Goal: Transaction & Acquisition: Purchase product/service

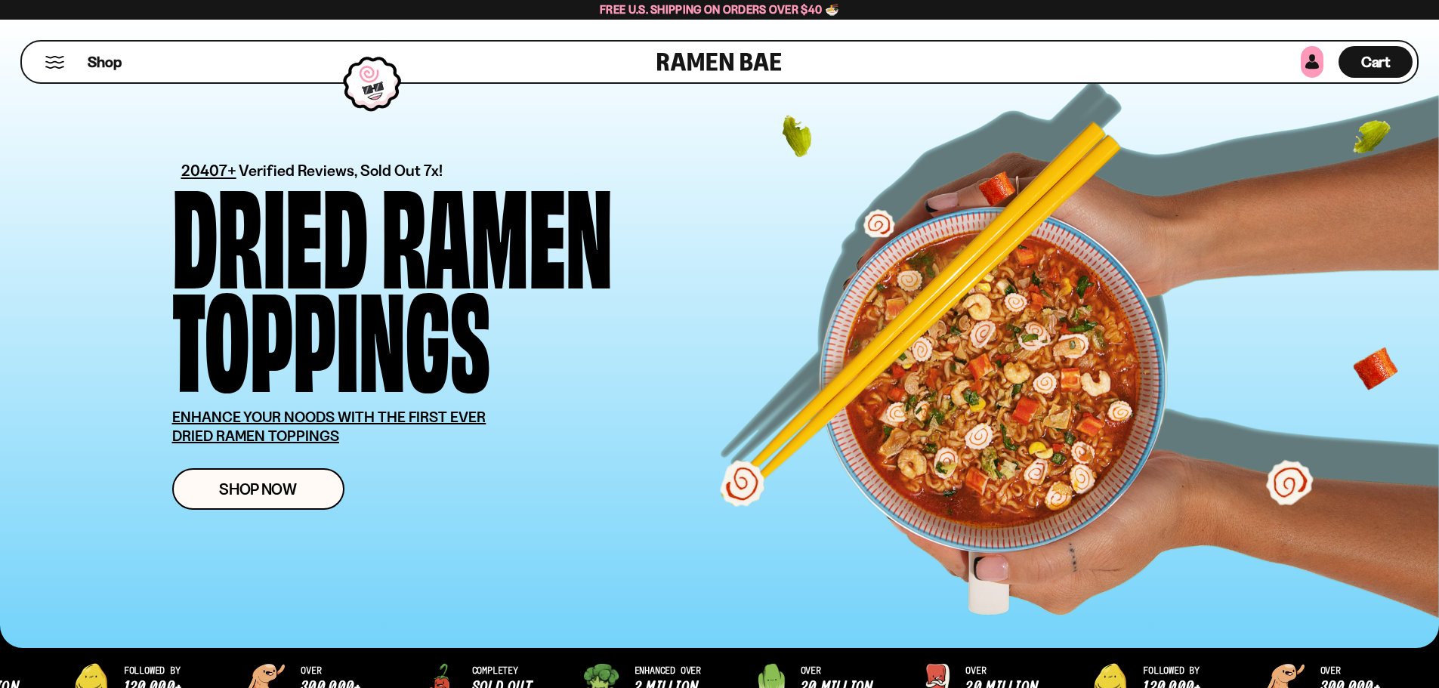
click at [1312, 63] on link at bounding box center [1312, 62] width 23 height 32
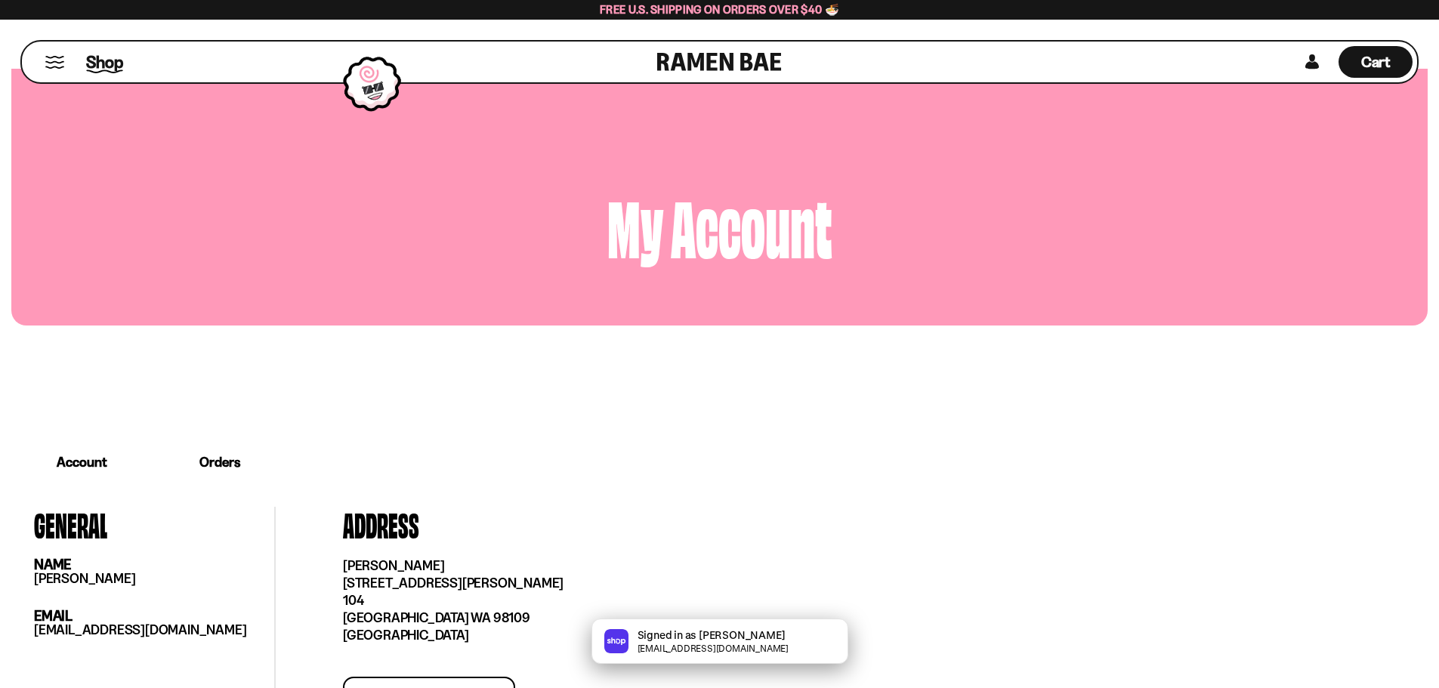
click at [97, 66] on span "Shop" at bounding box center [104, 62] width 37 height 23
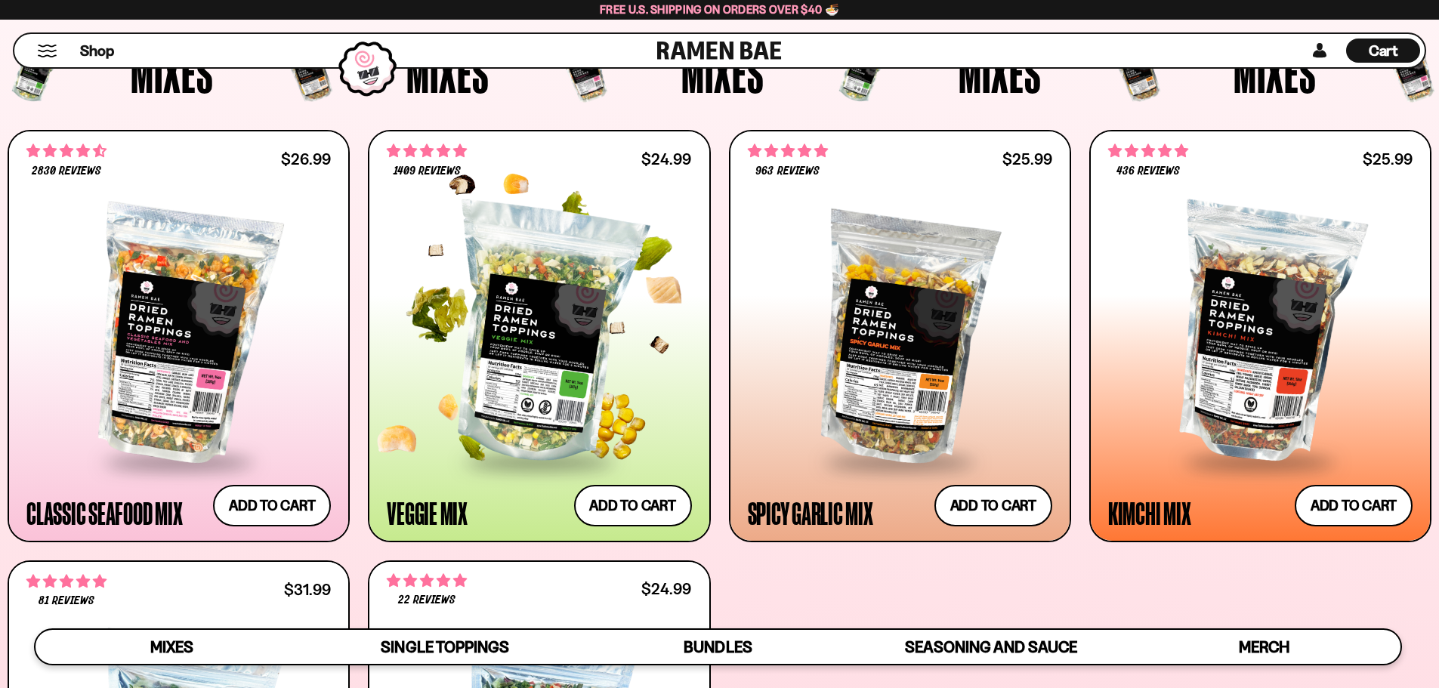
scroll to position [680, 0]
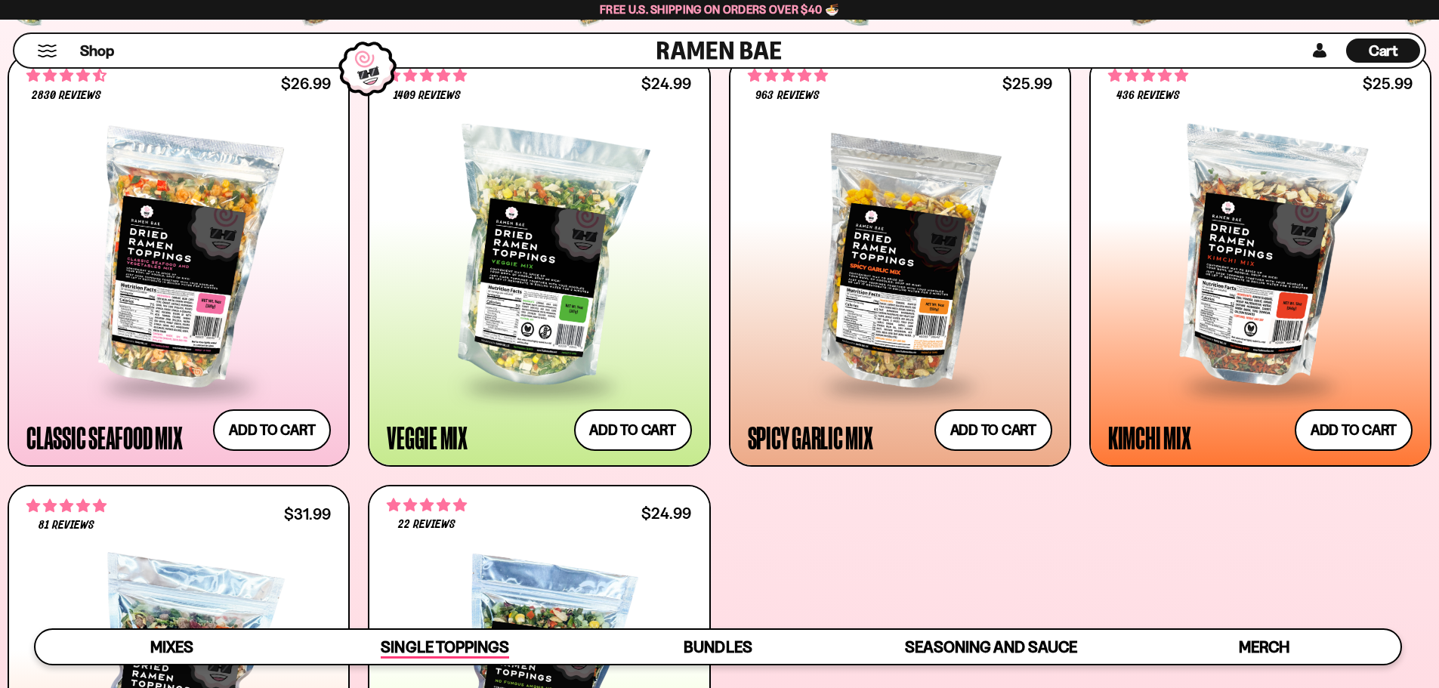
click at [434, 645] on span "Single Toppings" at bounding box center [445, 648] width 128 height 21
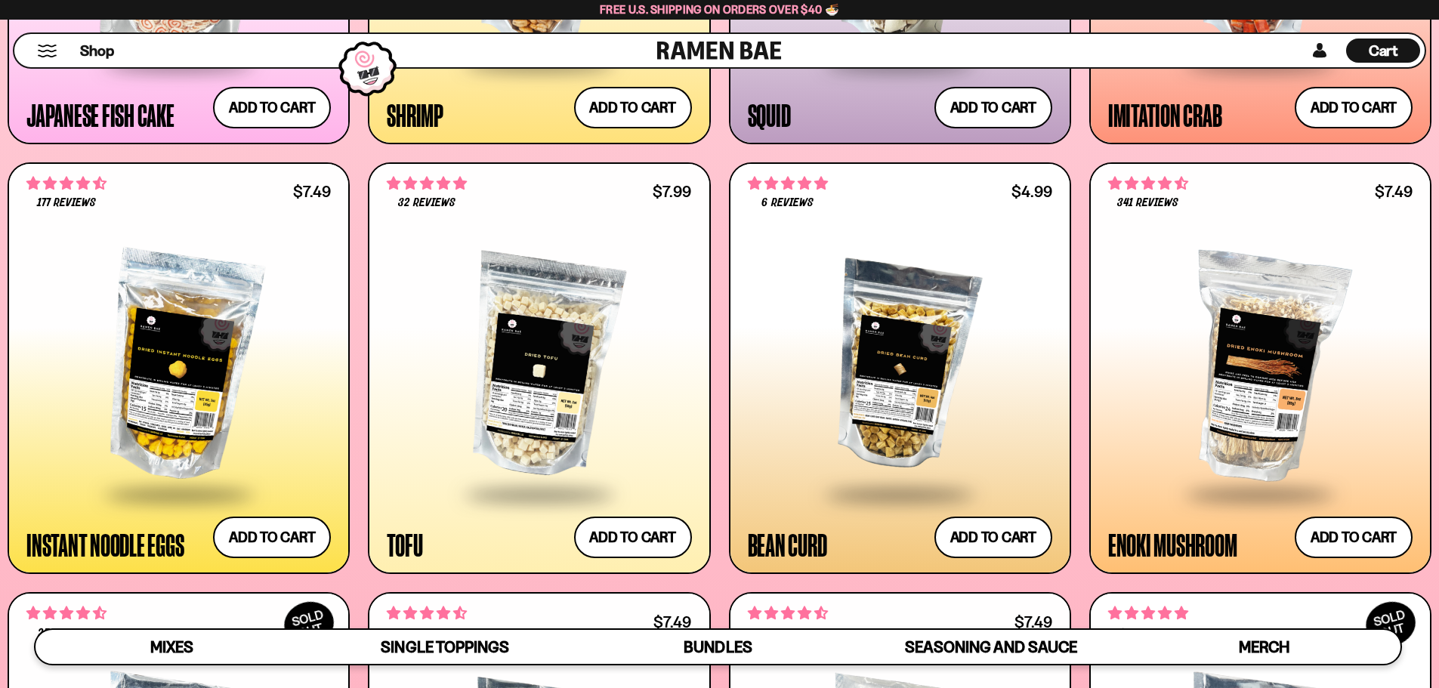
scroll to position [2008, 0]
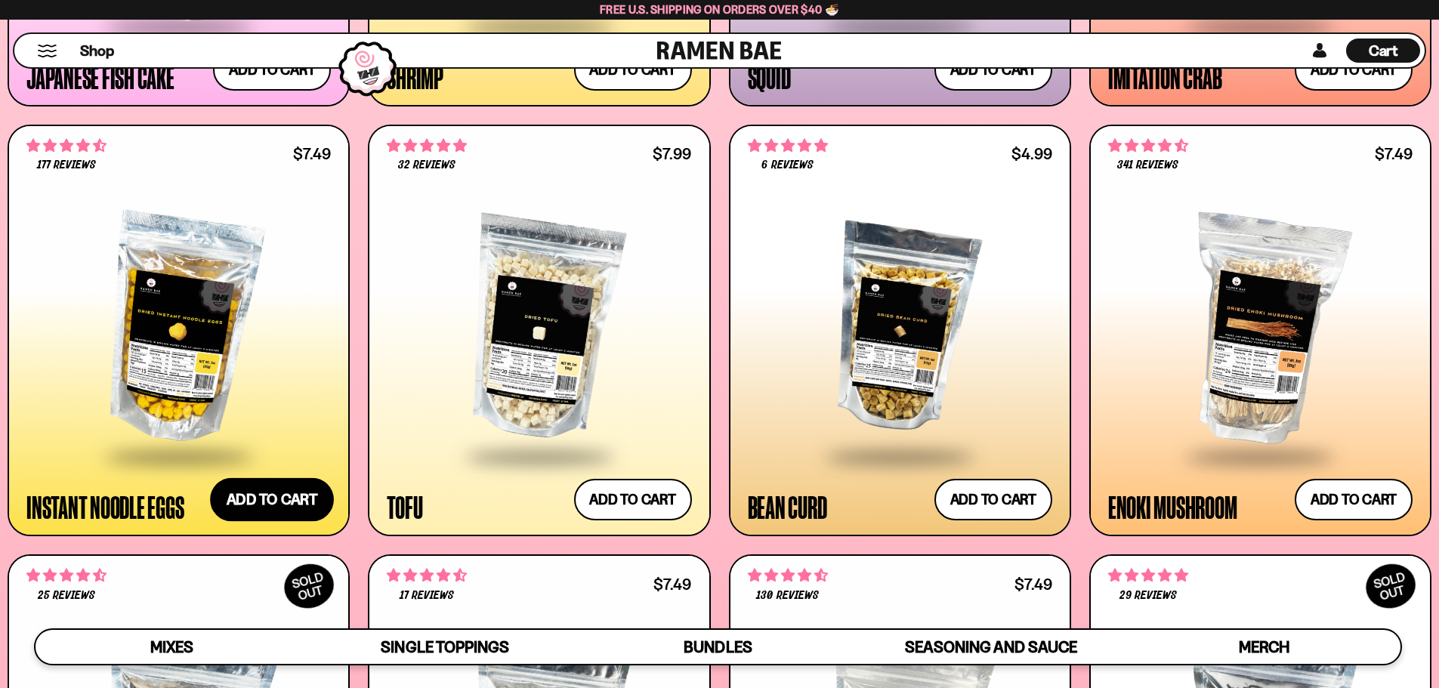
click at [278, 499] on button "Add to cart Add ― Regular price $7.49 Regular price Sale price $7.49 Unit price…" at bounding box center [272, 500] width 124 height 44
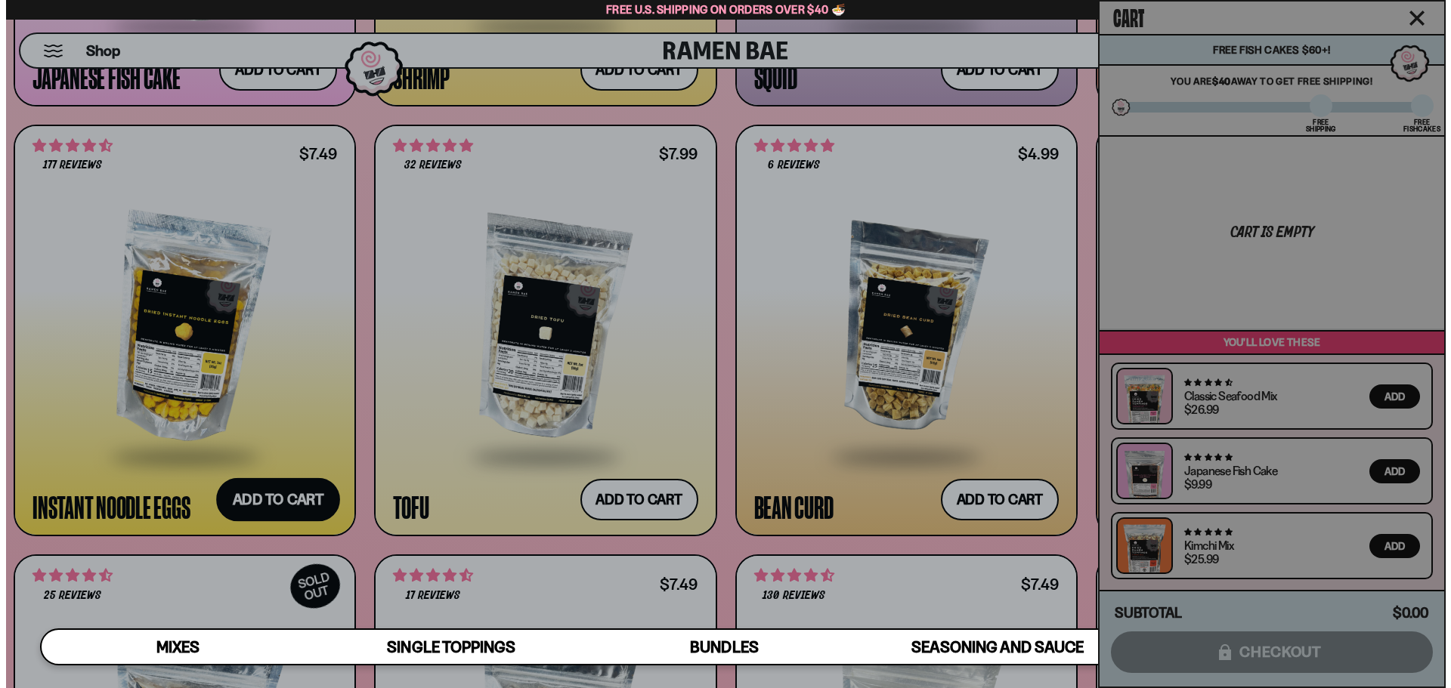
scroll to position [2017, 0]
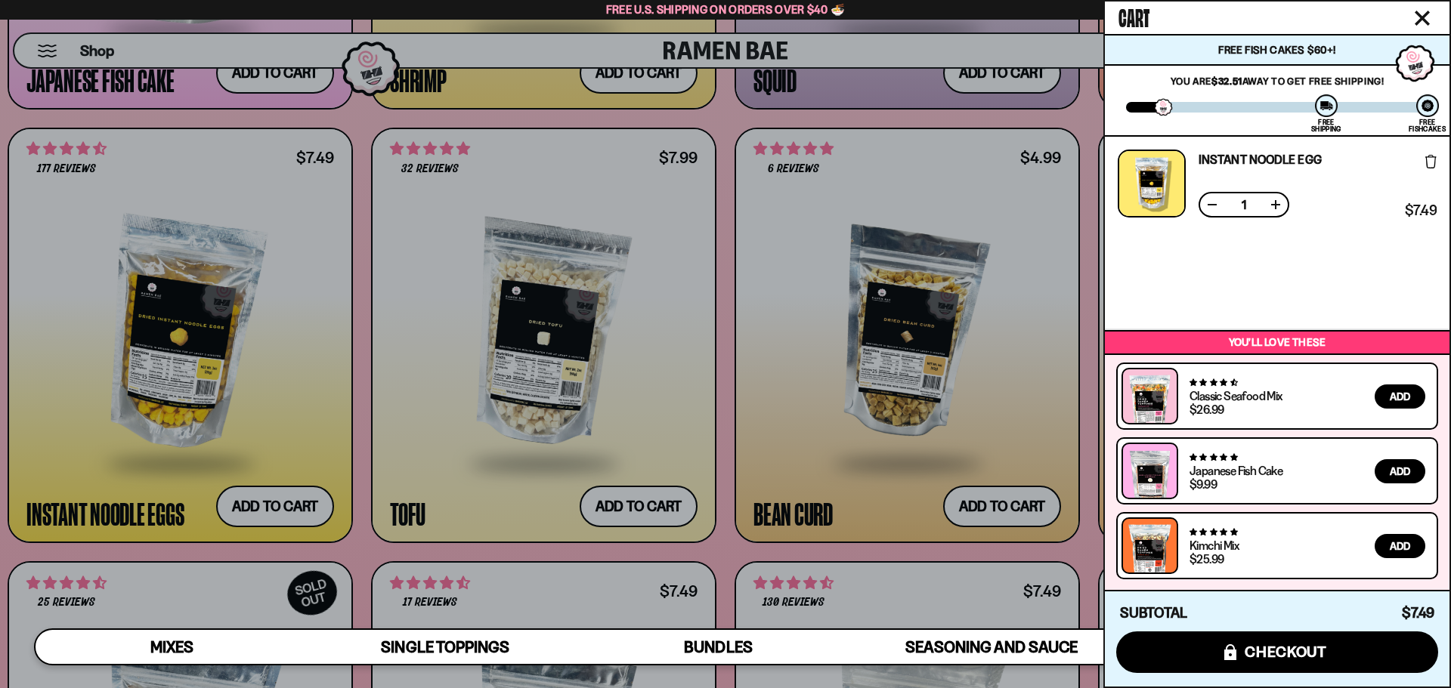
click at [1425, 18] on icon "Close cart" at bounding box center [1421, 18] width 15 height 15
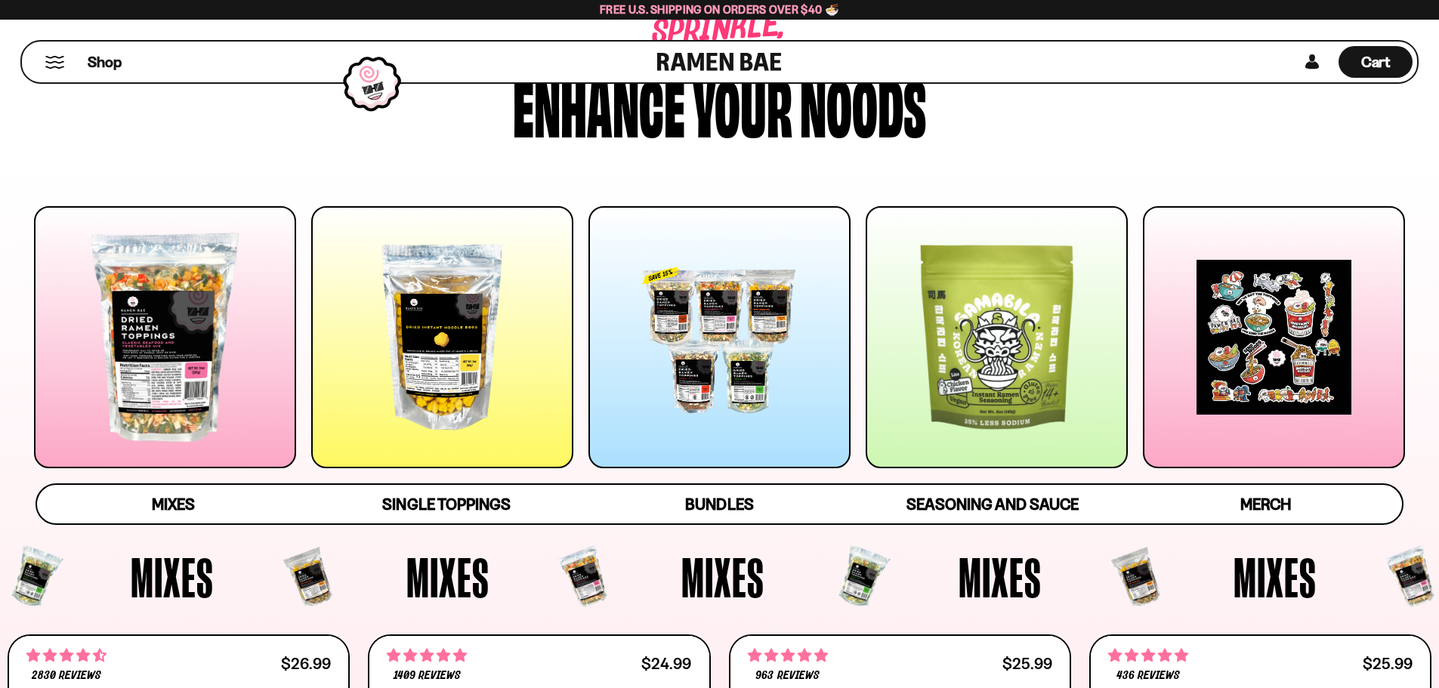
scroll to position [81, 0]
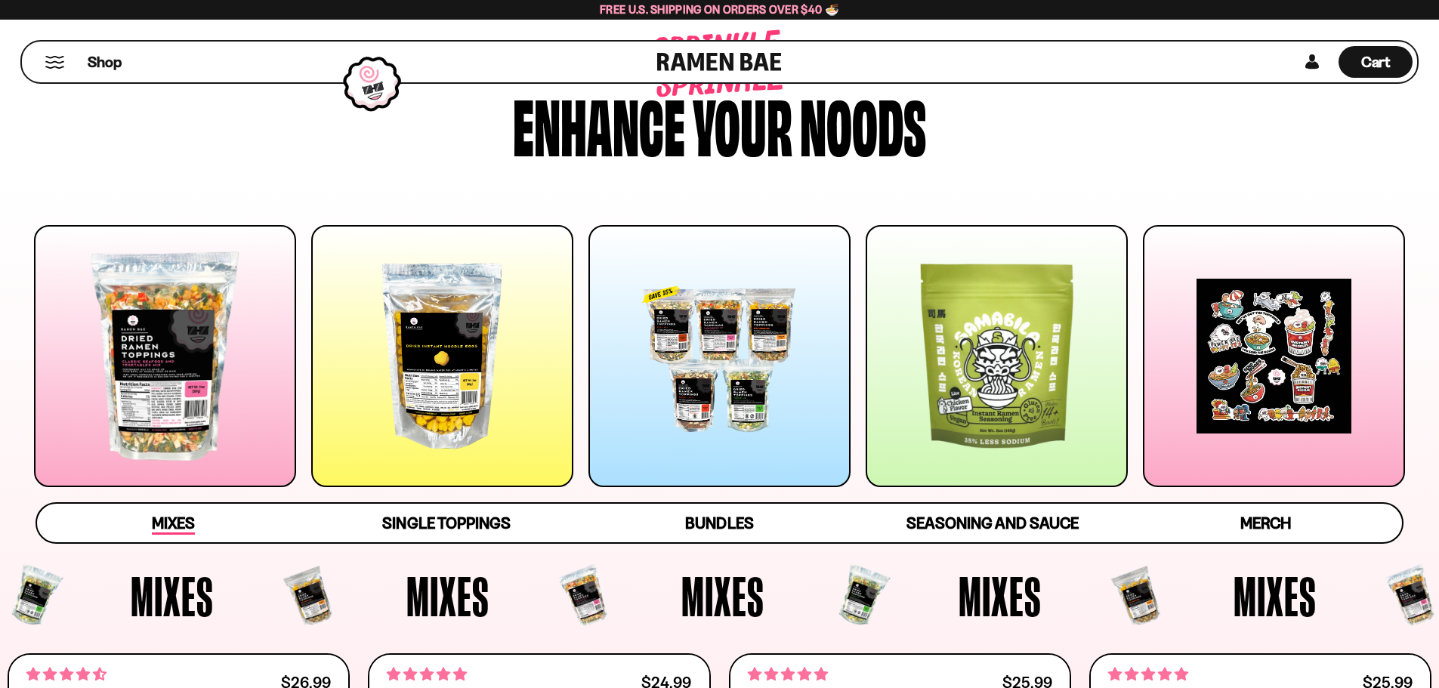
click at [167, 520] on span "Mixes" at bounding box center [173, 524] width 43 height 21
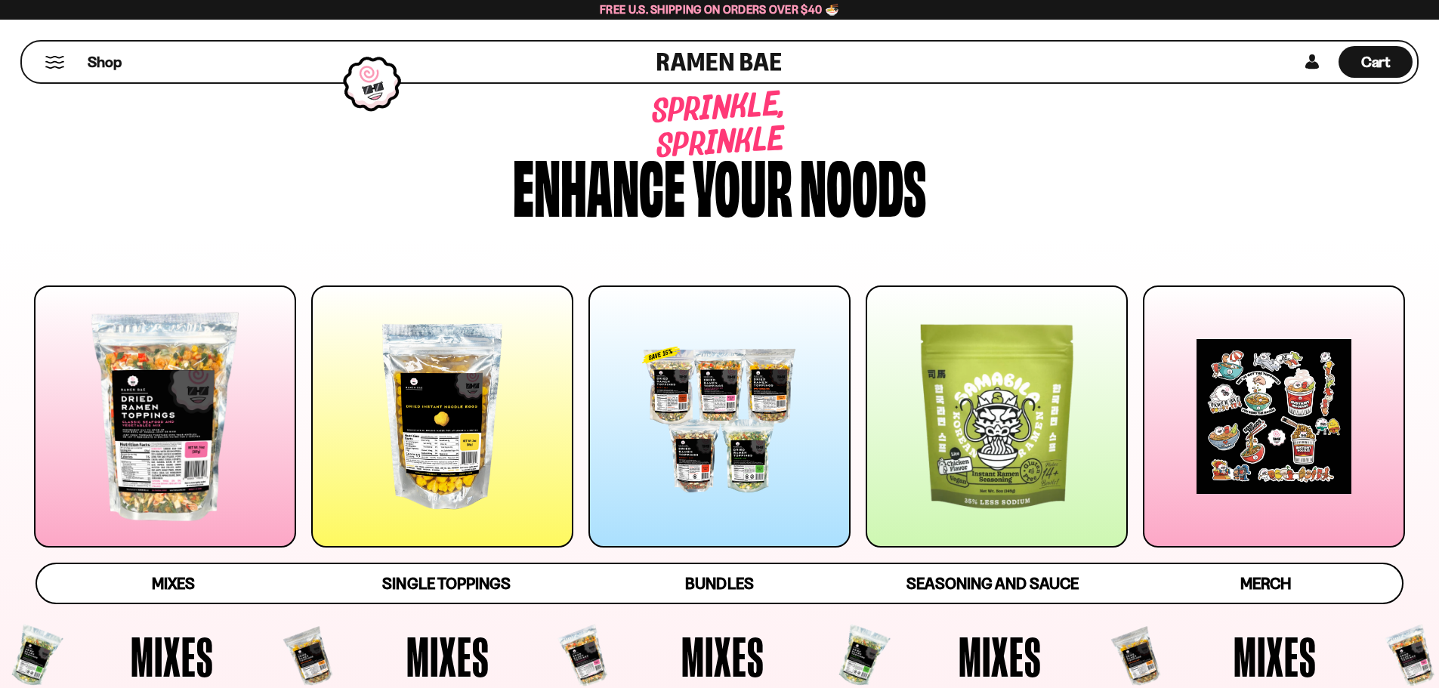
scroll to position [0, 0]
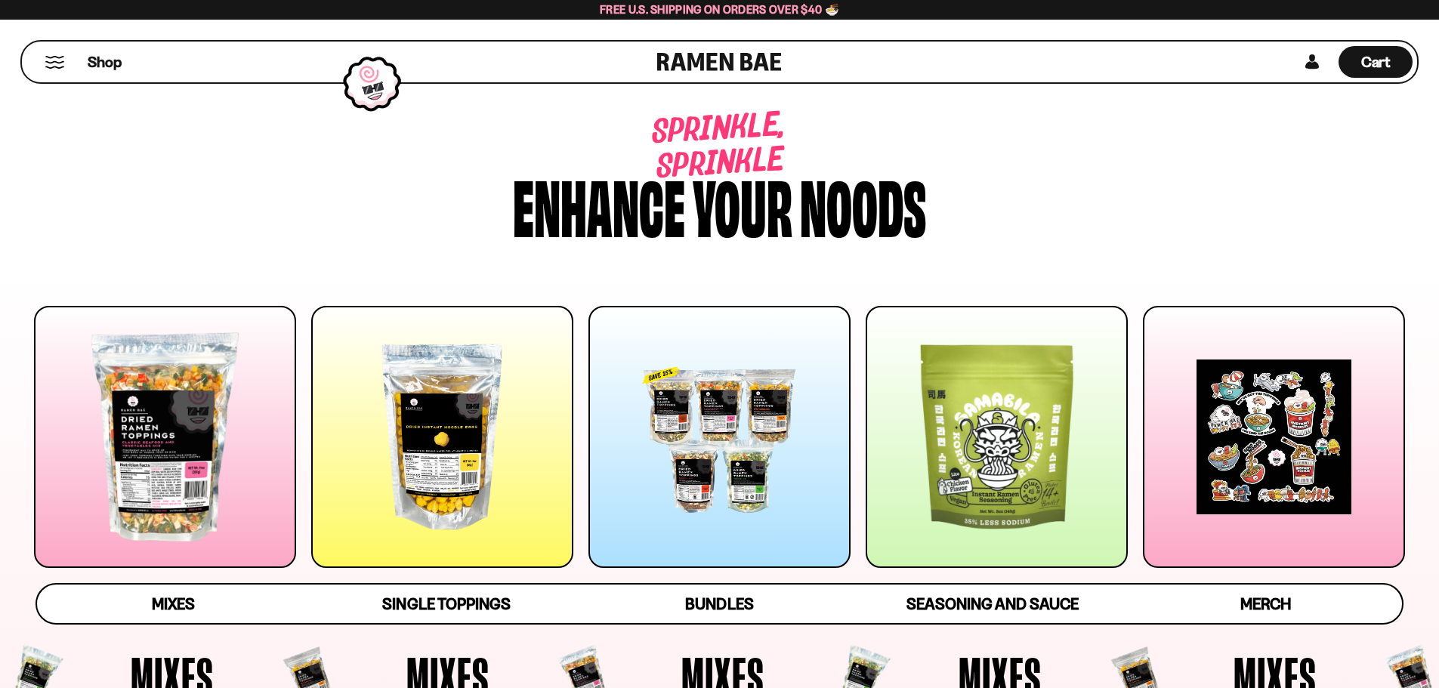
click at [175, 456] on div at bounding box center [165, 437] width 262 height 262
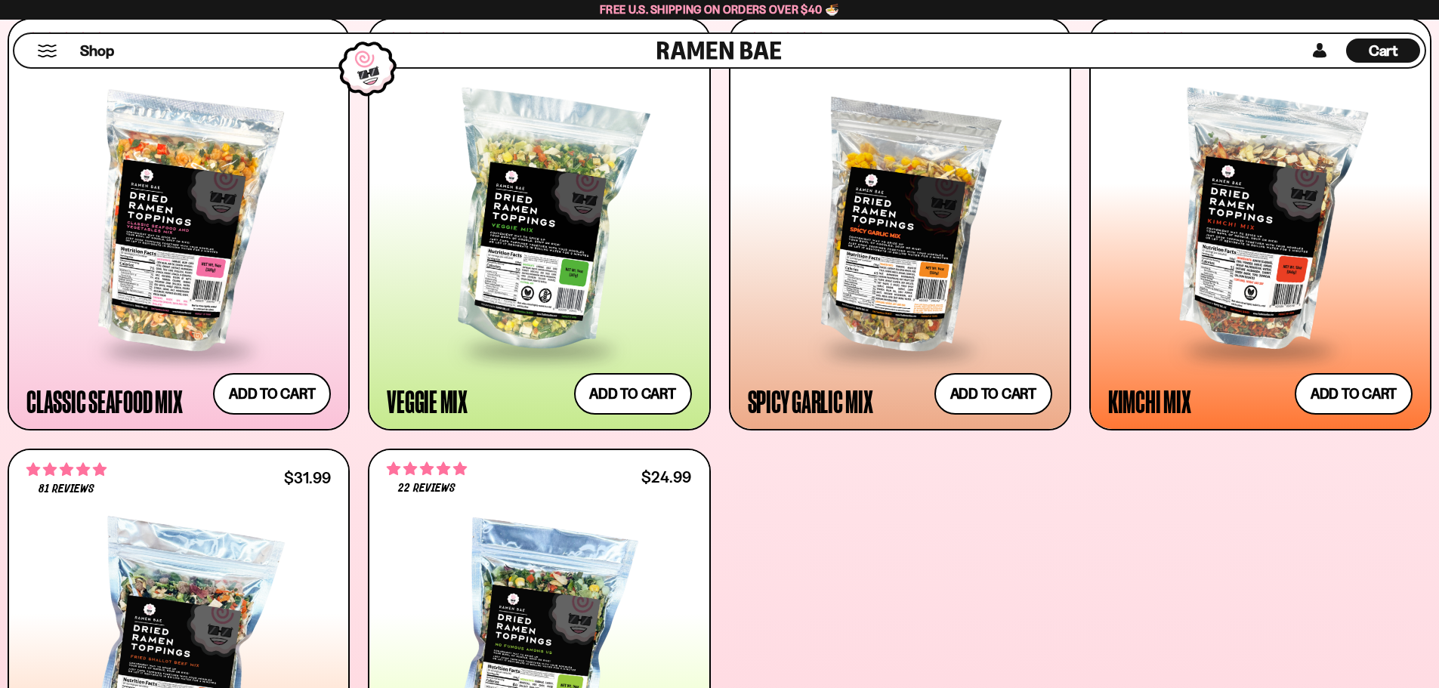
scroll to position [719, 0]
